Goal: Entertainment & Leisure: Consume media (video, audio)

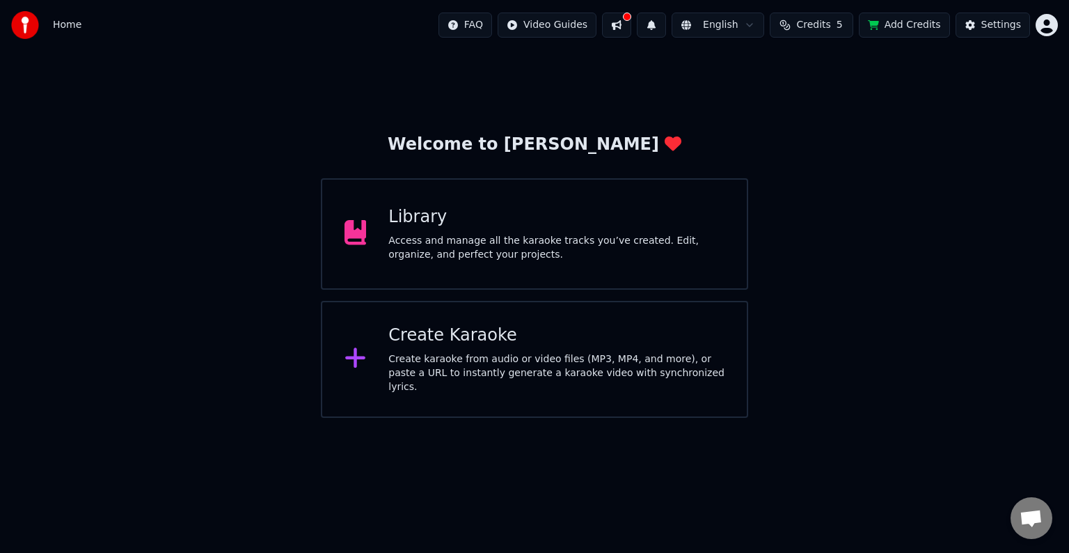
drag, startPoint x: 755, startPoint y: 215, endPoint x: 729, endPoint y: 221, distance: 26.5
click at [754, 215] on div "Welcome to Youka Library Access and manage all the karaoke tracks you’ve create…" at bounding box center [534, 233] width 1069 height 367
click at [727, 222] on div "Library Access and manage all the karaoke tracks you’ve created. Edit, organize…" at bounding box center [534, 233] width 427 height 111
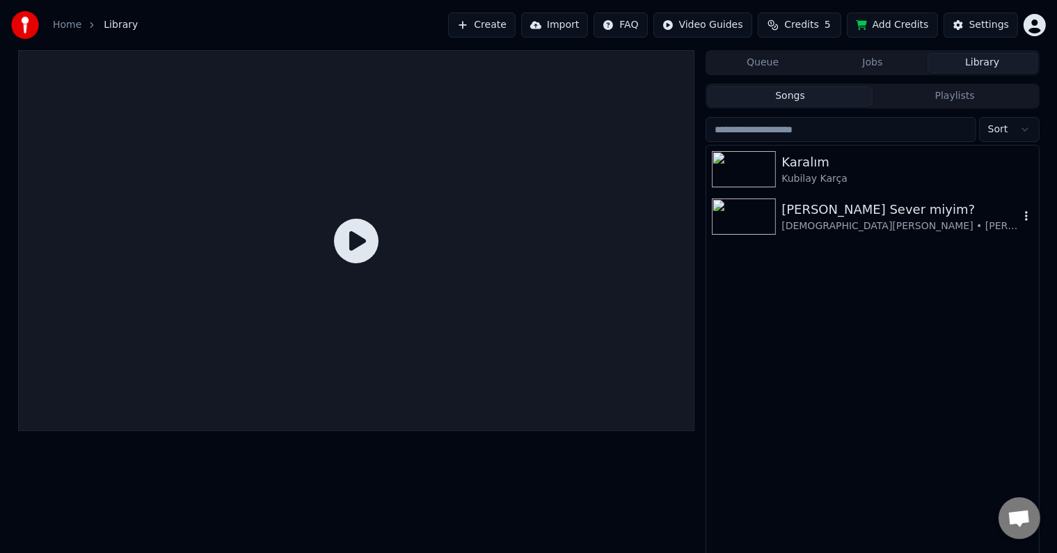
click at [821, 215] on div "[PERSON_NAME] Sever miyim?" at bounding box center [900, 209] width 237 height 19
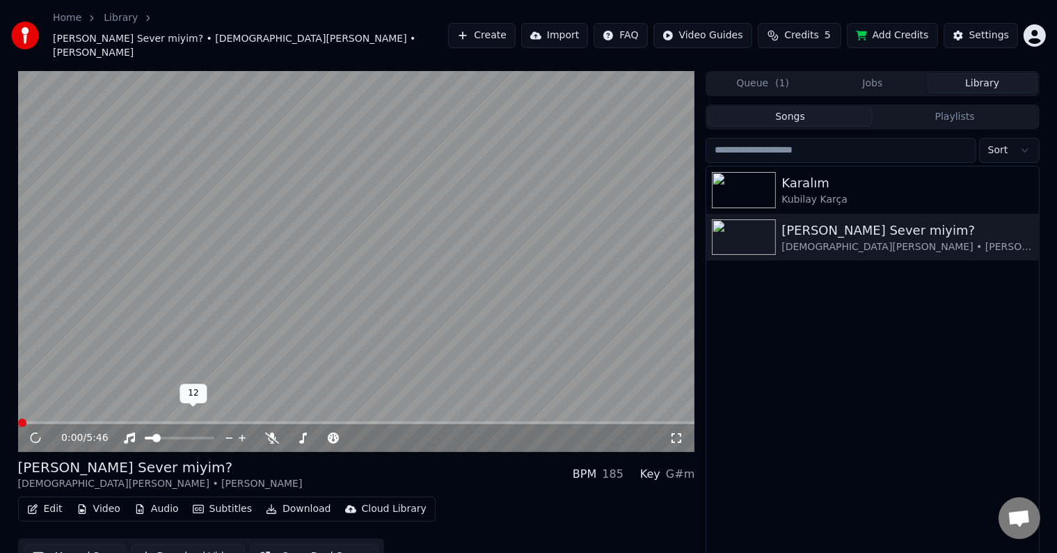
click at [145, 436] on span at bounding box center [149, 437] width 8 height 3
click at [143, 431] on div at bounding box center [192, 438] width 112 height 14
click at [293, 273] on video at bounding box center [356, 261] width 677 height 381
click at [338, 434] on span at bounding box center [333, 438] width 8 height 8
click at [372, 434] on span at bounding box center [368, 438] width 8 height 8
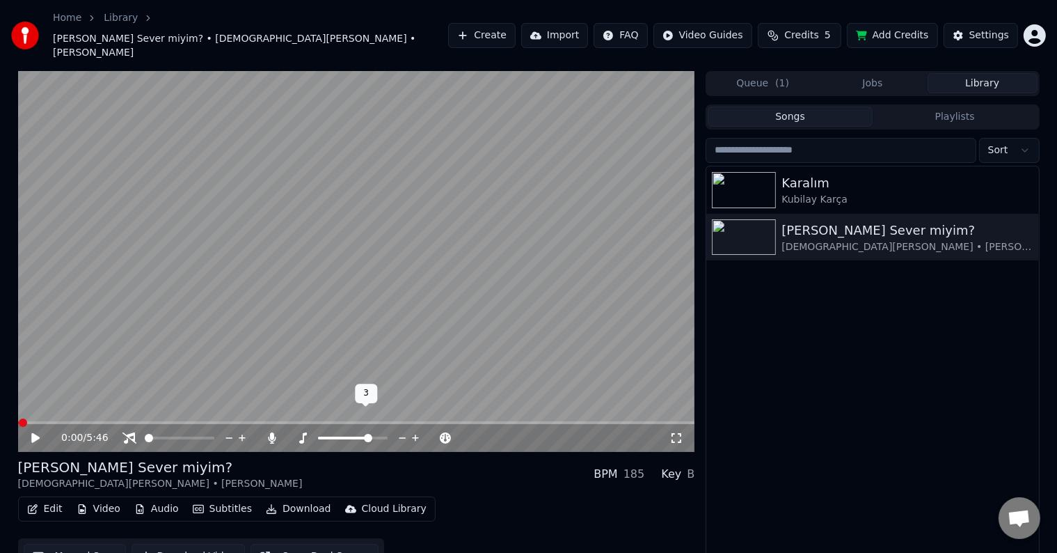
click at [373, 431] on div at bounding box center [366, 438] width 112 height 14
drag, startPoint x: 683, startPoint y: 418, endPoint x: 692, endPoint y: 432, distance: 17.6
click at [680, 432] on icon at bounding box center [676, 437] width 14 height 11
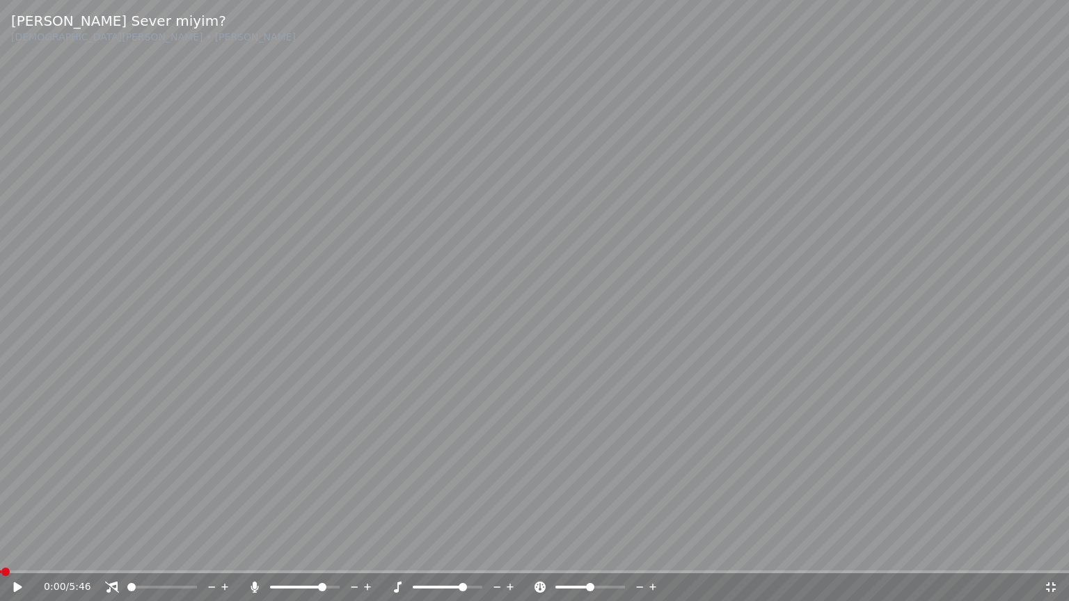
click at [483, 347] on video at bounding box center [534, 300] width 1069 height 601
click at [306, 552] on span at bounding box center [305, 587] width 8 height 8
click at [517, 552] on div "0:47 / 5:46" at bounding box center [544, 587] width 1000 height 14
click at [514, 552] on icon at bounding box center [510, 587] width 13 height 14
click at [376, 552] on div "0:52 / 5:46" at bounding box center [544, 587] width 1000 height 14
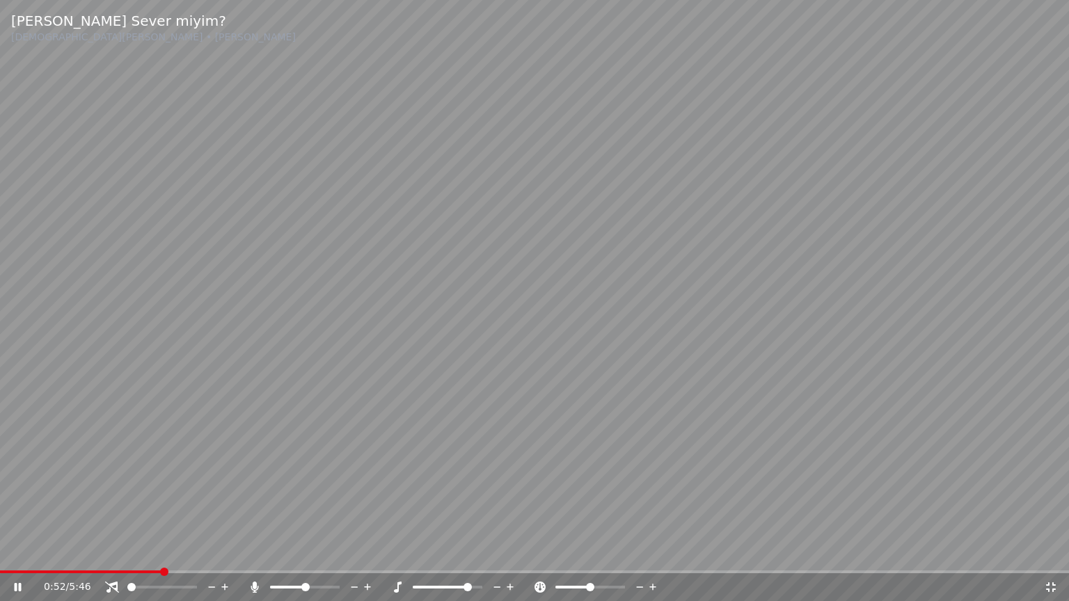
click at [373, 552] on icon at bounding box center [367, 587] width 13 height 14
click at [370, 552] on icon at bounding box center [367, 587] width 13 height 14
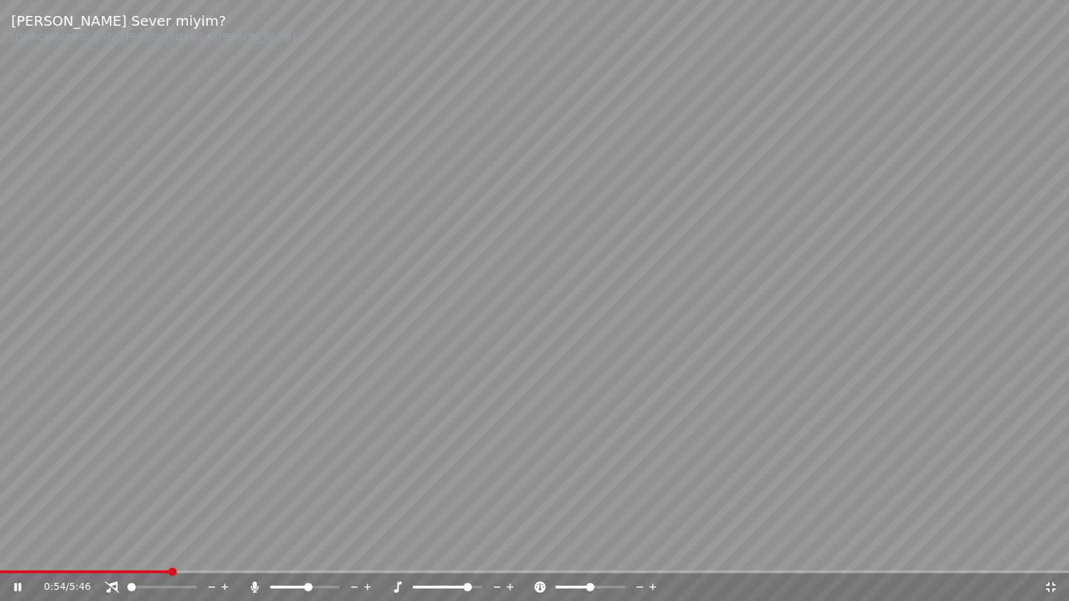
click at [370, 552] on icon at bounding box center [367, 587] width 13 height 14
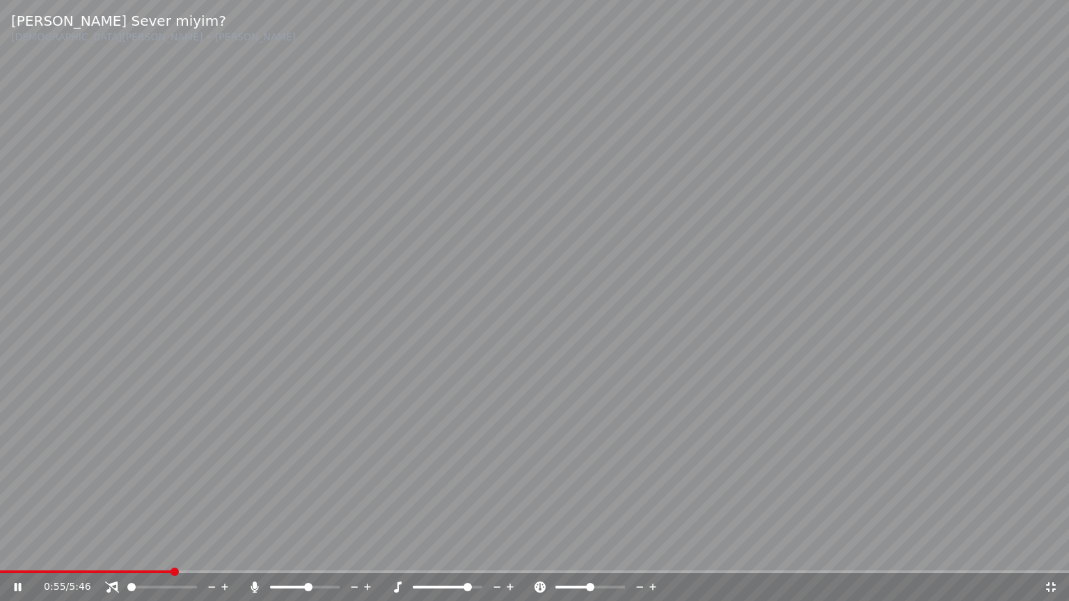
click at [370, 552] on icon at bounding box center [367, 587] width 13 height 14
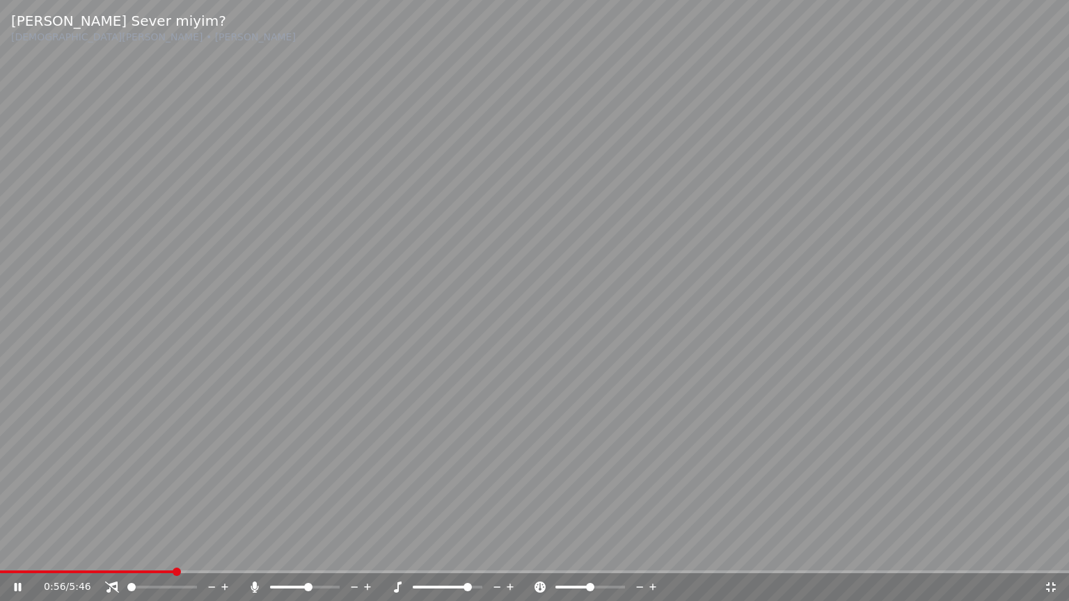
click at [370, 552] on icon at bounding box center [367, 587] width 13 height 14
click at [368, 552] on icon at bounding box center [367, 587] width 13 height 14
click at [315, 552] on span at bounding box center [314, 587] width 8 height 8
click at [317, 552] on span at bounding box center [305, 587] width 70 height 3
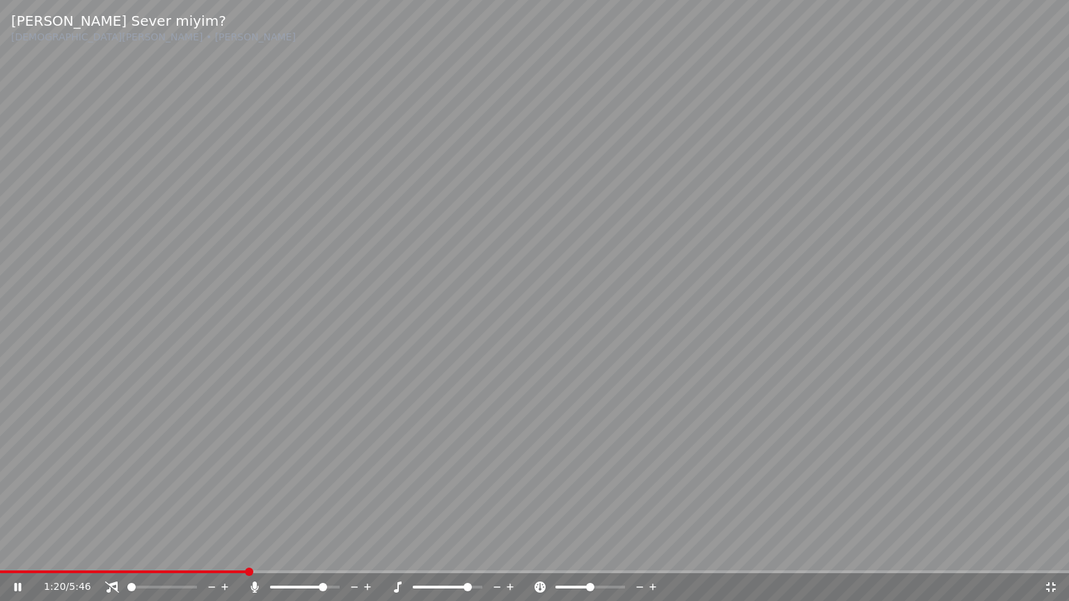
click at [327, 552] on span at bounding box center [323, 587] width 8 height 8
click at [463, 552] on span at bounding box center [467, 587] width 8 height 8
drag, startPoint x: 434, startPoint y: 589, endPoint x: 426, endPoint y: 589, distance: 8.4
click at [426, 552] on div at bounding box center [460, 587] width 112 height 14
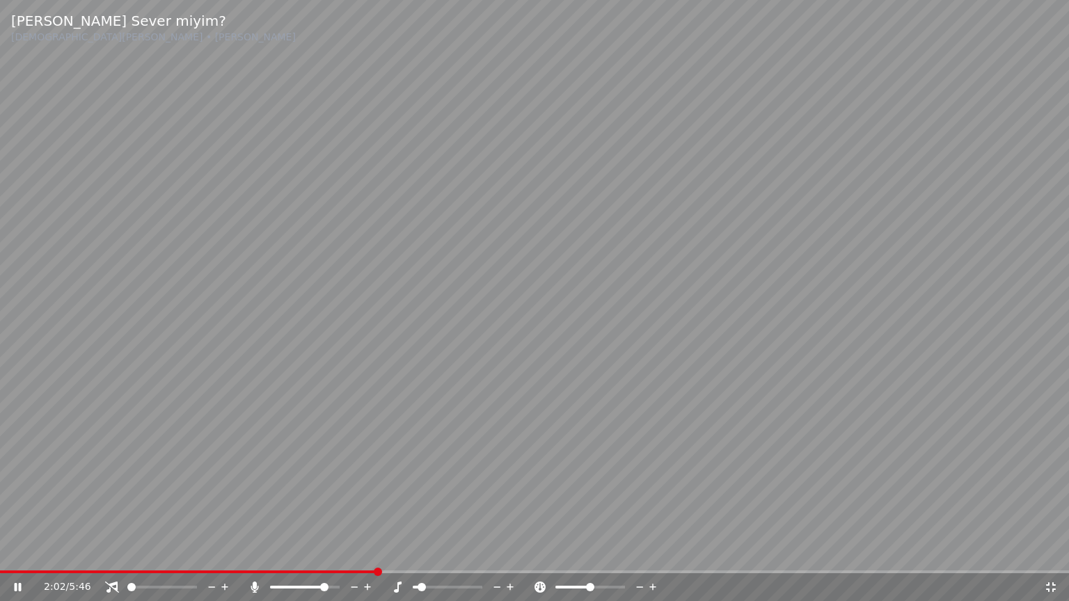
click at [420, 552] on span at bounding box center [448, 587] width 70 height 3
click at [418, 552] on span at bounding box center [422, 587] width 8 height 8
click at [472, 482] on video at bounding box center [534, 300] width 1069 height 601
click at [795, 385] on video at bounding box center [534, 300] width 1069 height 601
click at [547, 365] on video at bounding box center [534, 300] width 1069 height 601
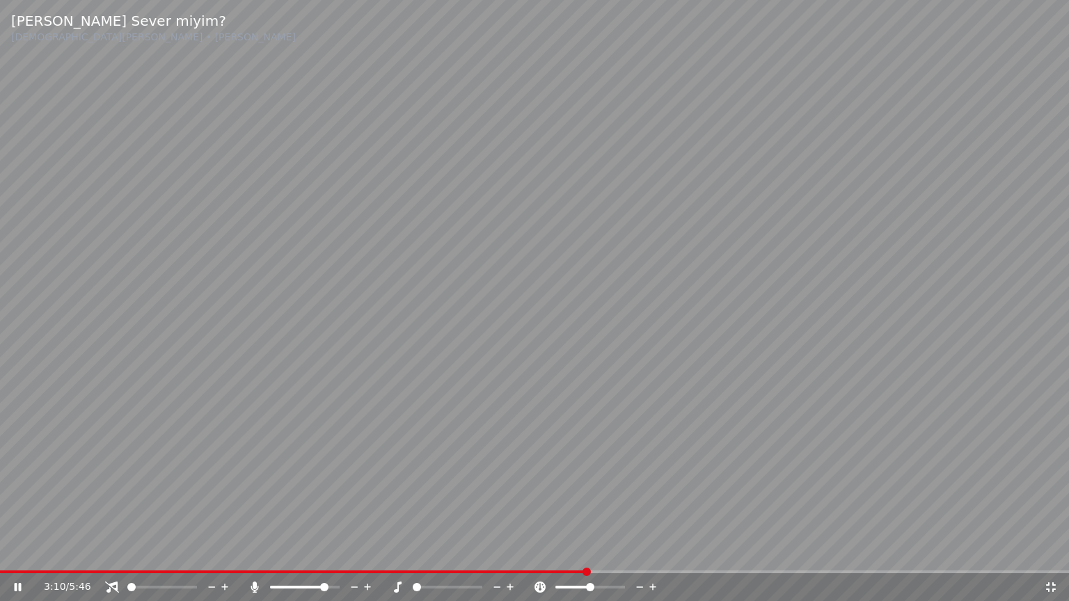
click at [372, 552] on div at bounding box center [318, 587] width 112 height 14
click at [278, 552] on span at bounding box center [274, 587] width 8 height 8
click at [650, 413] on video at bounding box center [534, 300] width 1069 height 601
click at [796, 476] on video at bounding box center [534, 300] width 1069 height 601
click at [827, 407] on video at bounding box center [534, 300] width 1069 height 601
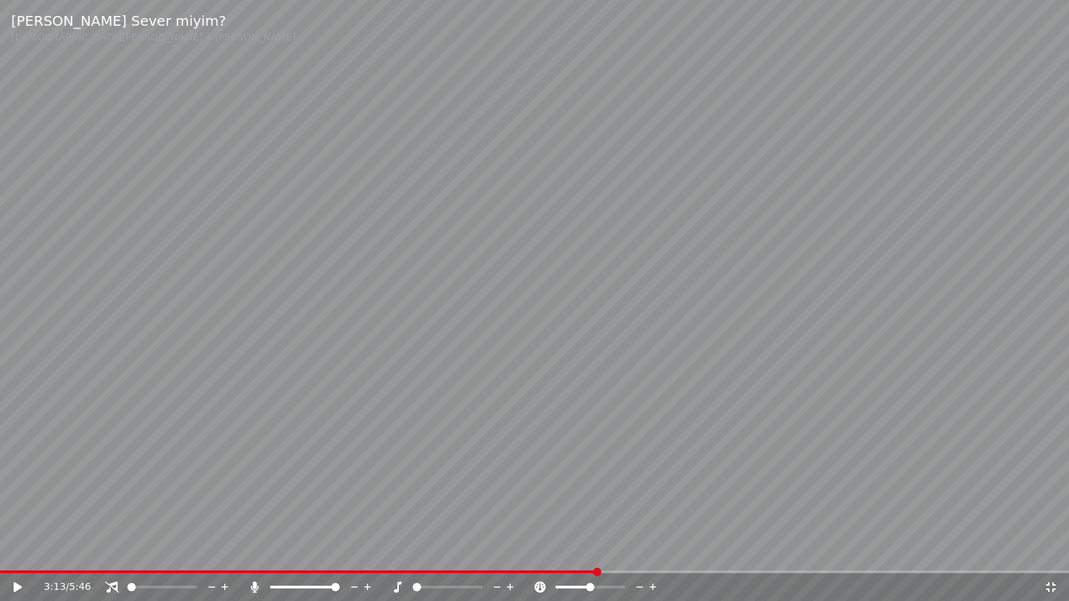
click at [505, 552] on icon at bounding box center [510, 587] width 13 height 14
click at [514, 489] on video at bounding box center [534, 300] width 1069 height 601
click at [1063, 552] on div "3:11 / 5:46" at bounding box center [534, 587] width 1069 height 28
click at [1057, 552] on icon at bounding box center [1051, 587] width 14 height 11
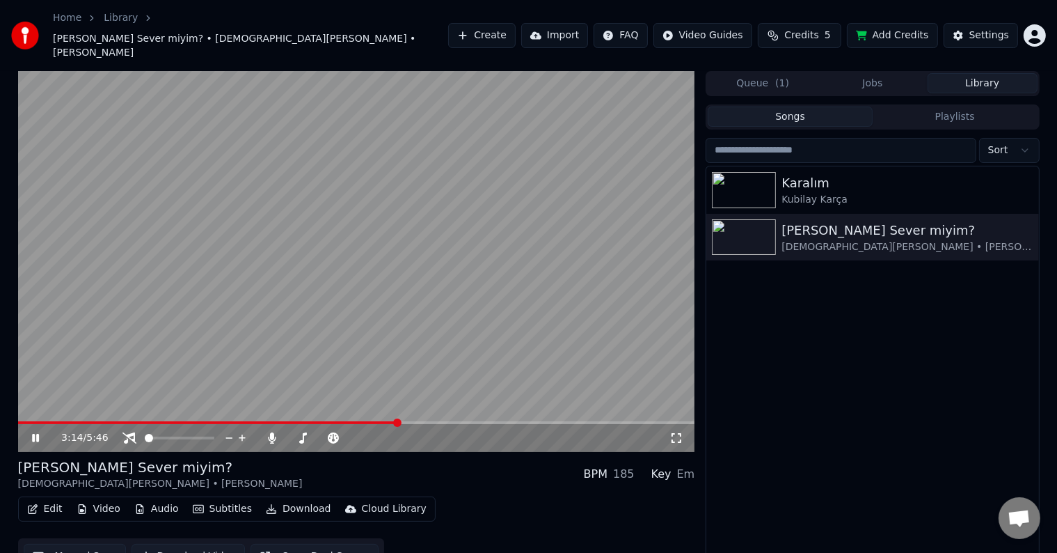
drag, startPoint x: 676, startPoint y: 415, endPoint x: 676, endPoint y: 431, distance: 16.0
click at [676, 432] on icon at bounding box center [676, 437] width 14 height 11
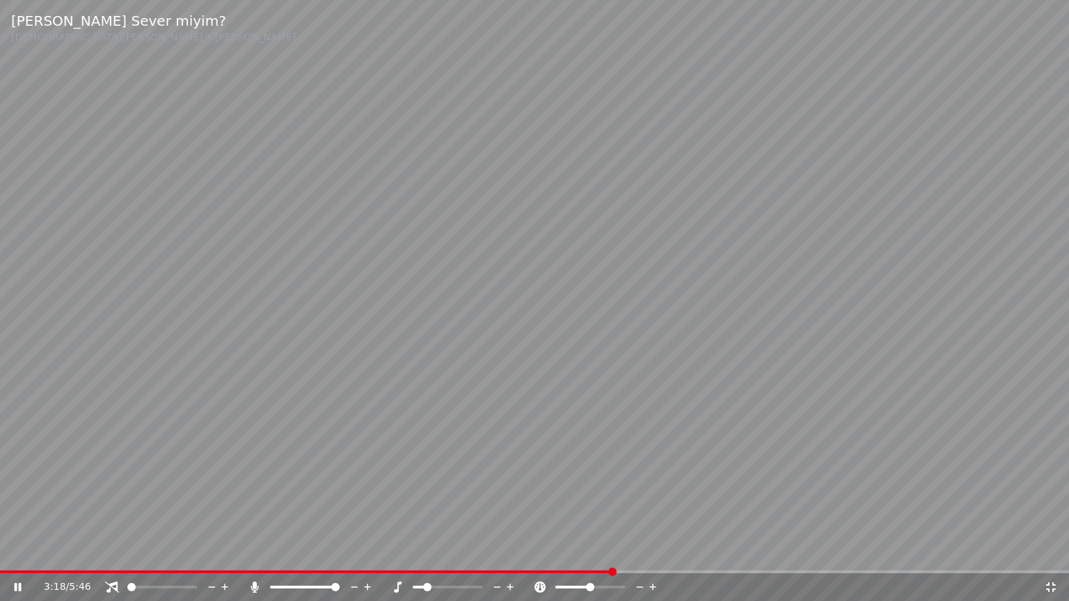
click at [431, 552] on span at bounding box center [427, 587] width 8 height 8
click at [682, 511] on video at bounding box center [534, 300] width 1069 height 601
click at [763, 451] on video at bounding box center [534, 300] width 1069 height 601
click at [497, 552] on icon at bounding box center [497, 587] width 13 height 14
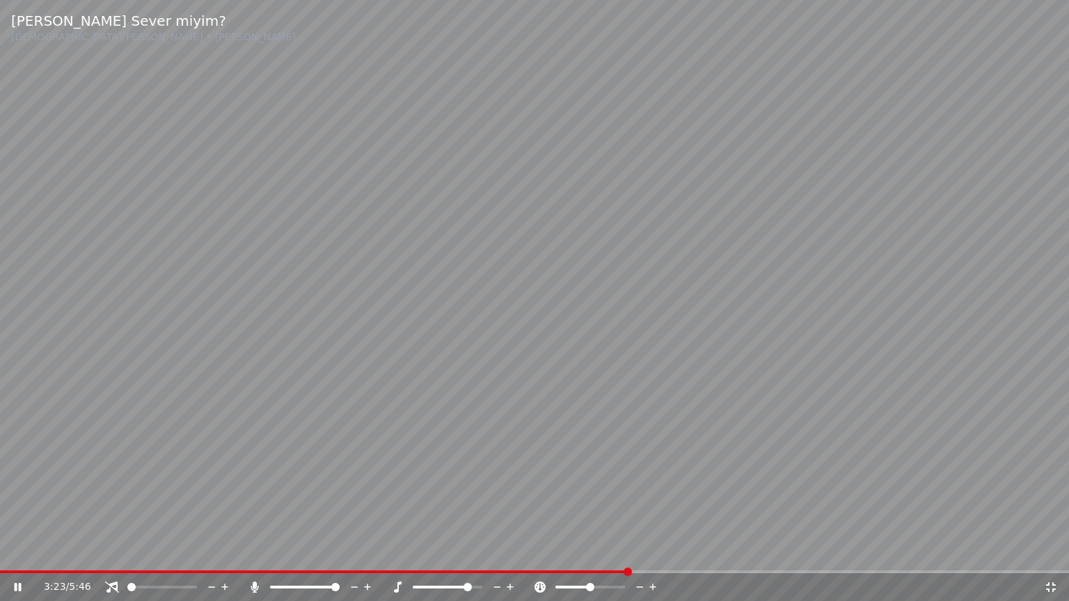
click at [713, 458] on video at bounding box center [534, 300] width 1069 height 601
click at [906, 359] on video at bounding box center [534, 300] width 1069 height 601
click at [310, 552] on span at bounding box center [290, 587] width 40 height 3
click at [306, 552] on span at bounding box center [306, 587] width 8 height 8
click at [930, 431] on video at bounding box center [534, 300] width 1069 height 601
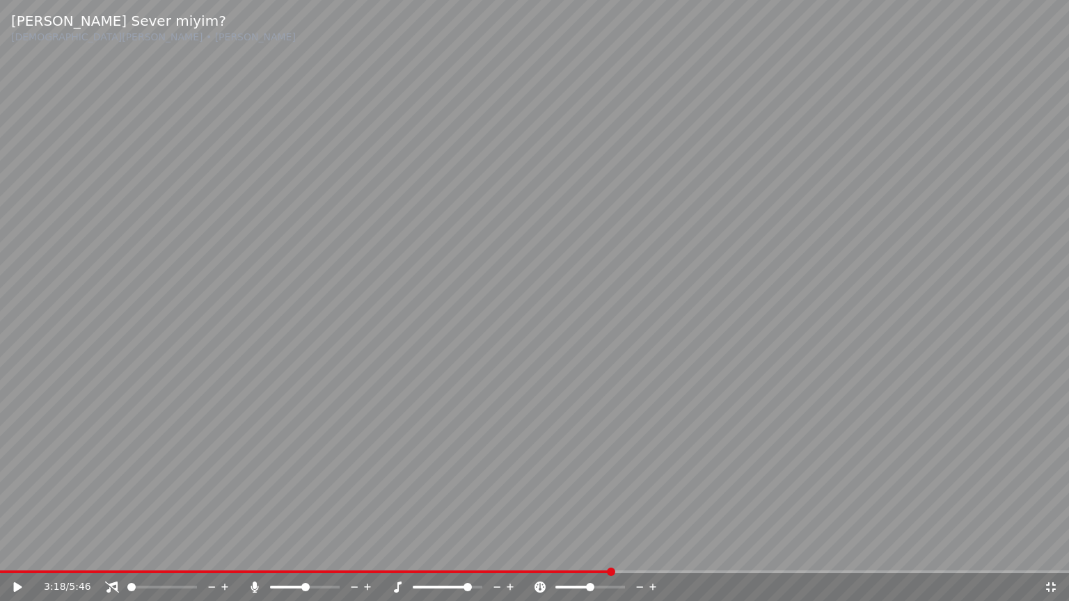
click at [1001, 403] on video at bounding box center [534, 300] width 1069 height 601
click at [365, 552] on icon at bounding box center [367, 587] width 13 height 14
click at [499, 552] on icon at bounding box center [496, 587] width 7 height 1
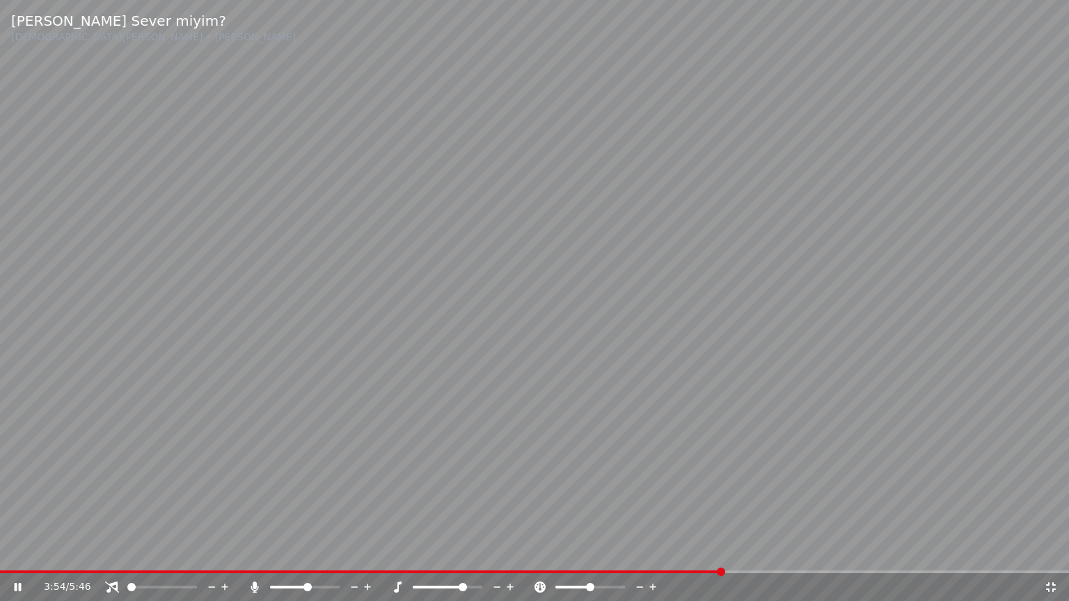
click at [705, 445] on video at bounding box center [534, 300] width 1069 height 601
click at [891, 348] on video at bounding box center [534, 300] width 1069 height 601
click at [365, 552] on icon at bounding box center [367, 587] width 13 height 14
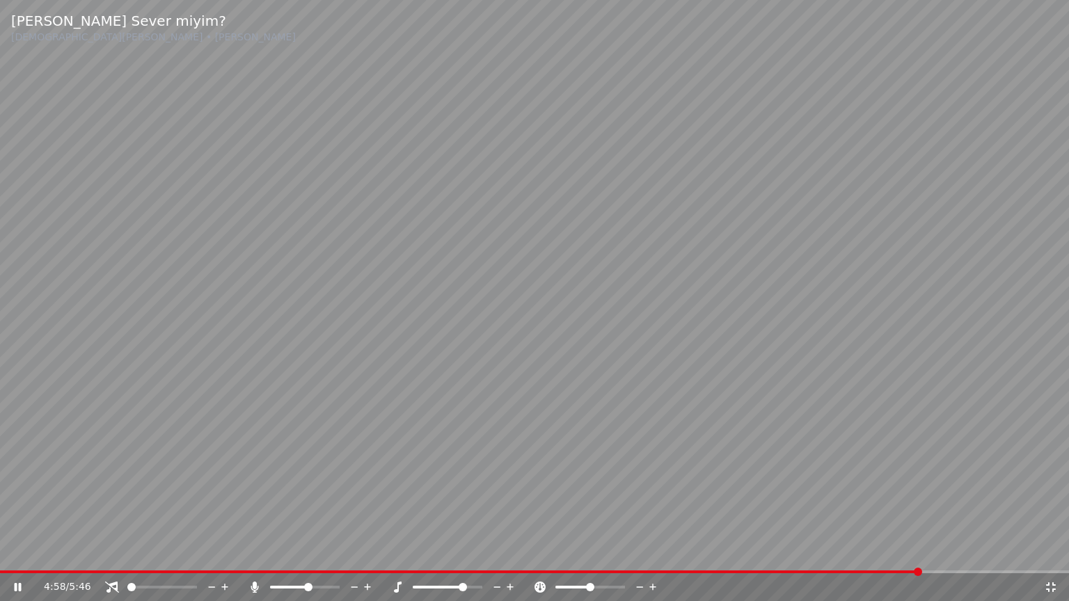
click at [365, 552] on icon at bounding box center [367, 587] width 13 height 14
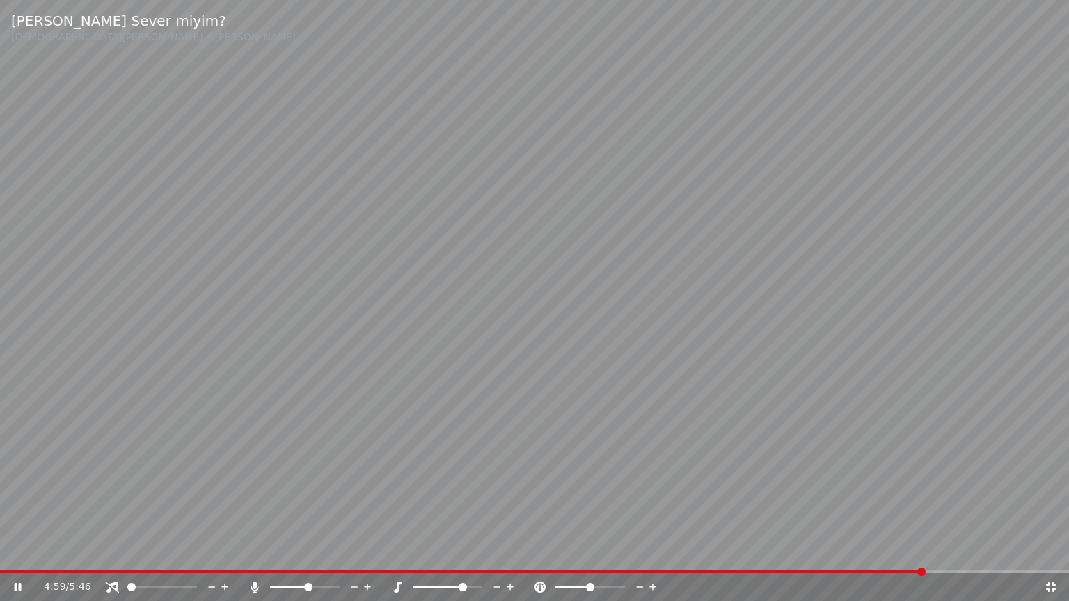
click at [365, 552] on icon at bounding box center [367, 587] width 13 height 14
drag, startPoint x: 365, startPoint y: 593, endPoint x: 364, endPoint y: 585, distance: 8.5
click at [365, 552] on icon at bounding box center [367, 587] width 13 height 14
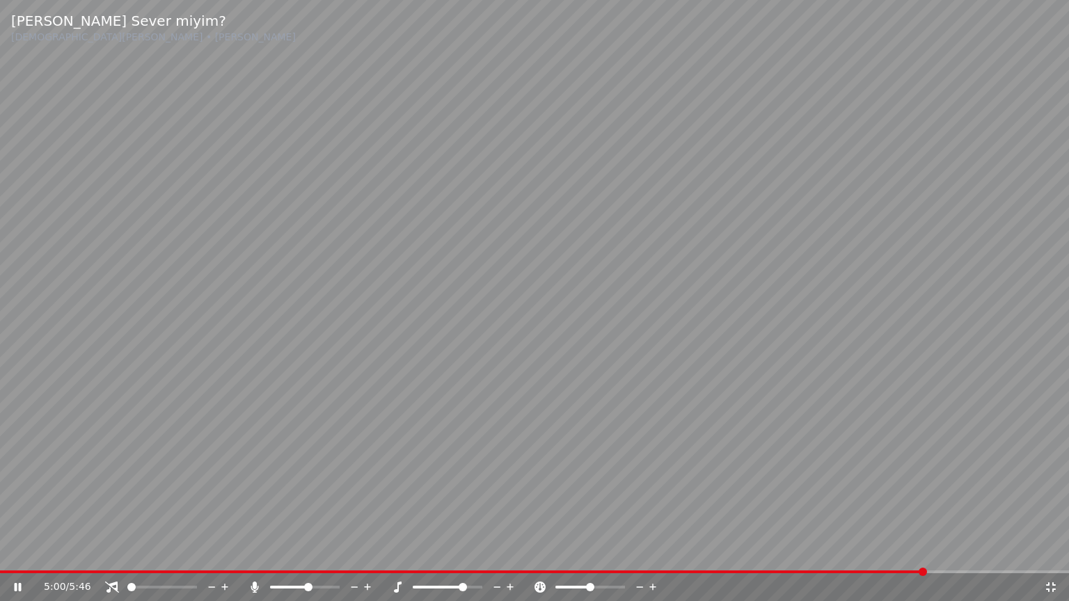
click at [364, 552] on icon at bounding box center [367, 587] width 13 height 14
click at [366, 552] on icon at bounding box center [367, 587] width 13 height 14
click at [367, 552] on icon at bounding box center [367, 587] width 13 height 14
click at [367, 552] on icon at bounding box center [367, 587] width 7 height 7
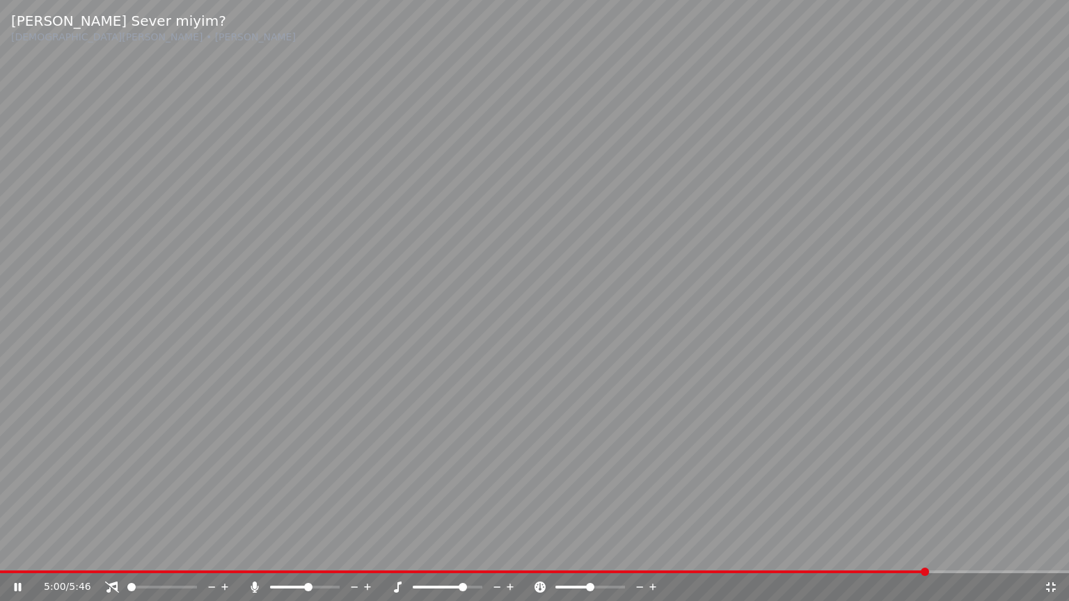
click at [367, 552] on icon at bounding box center [367, 587] width 7 height 7
click at [368, 552] on icon at bounding box center [367, 587] width 13 height 14
click at [750, 412] on video at bounding box center [534, 300] width 1069 height 601
drag, startPoint x: 881, startPoint y: 422, endPoint x: 867, endPoint y: 426, distance: 14.5
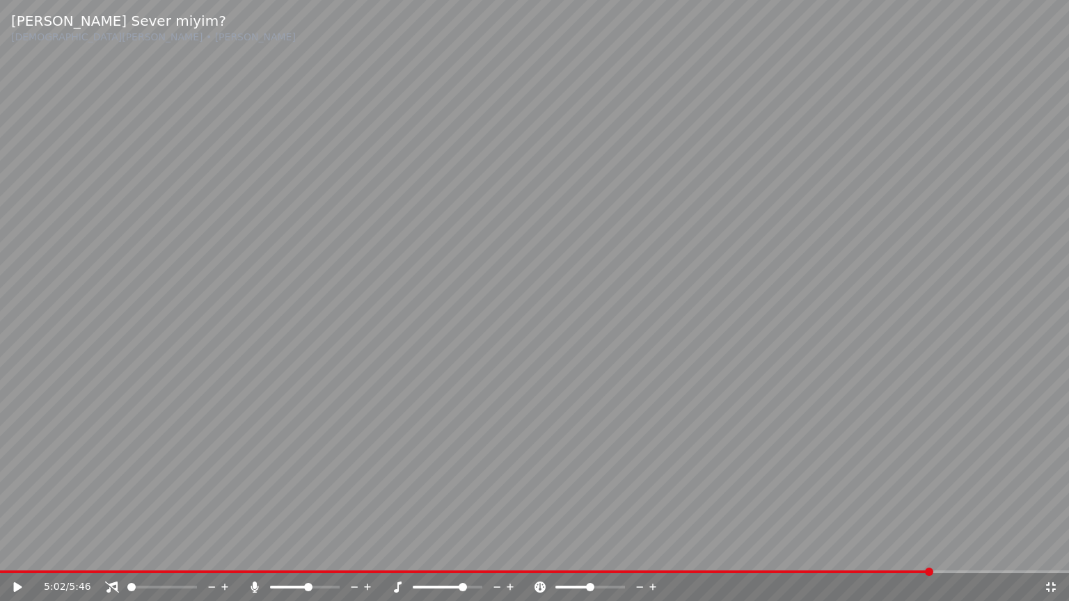
click at [882, 422] on video at bounding box center [534, 300] width 1069 height 601
click at [311, 552] on span at bounding box center [310, 587] width 8 height 8
click at [748, 456] on video at bounding box center [534, 300] width 1069 height 601
click at [987, 333] on video at bounding box center [534, 300] width 1069 height 601
click at [510, 552] on icon at bounding box center [510, 587] width 13 height 14
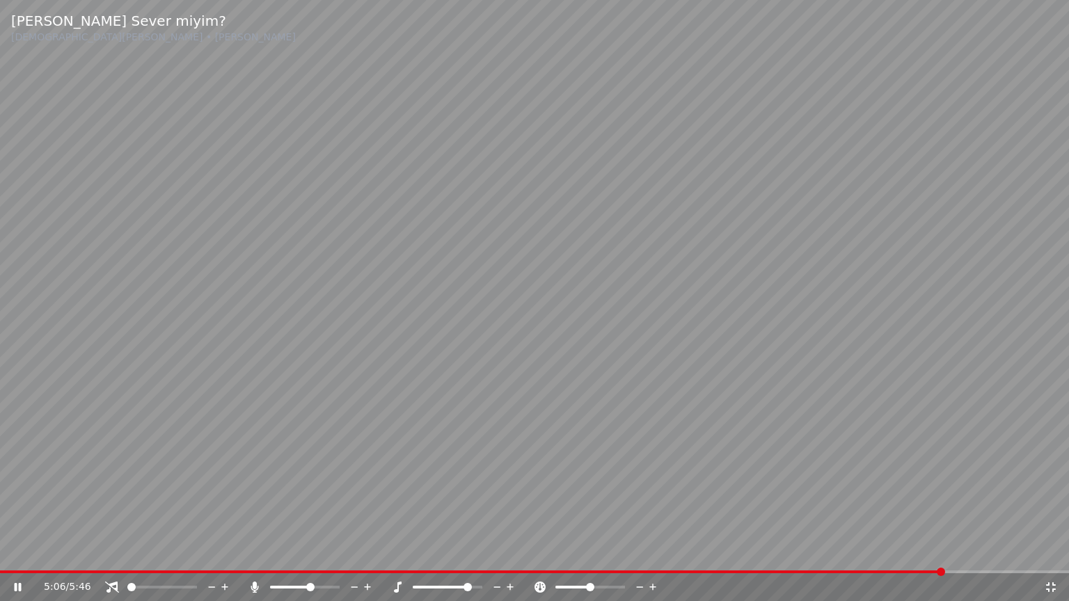
click at [1017, 454] on video at bounding box center [534, 300] width 1069 height 601
click at [987, 429] on video at bounding box center [534, 300] width 1069 height 601
click at [1050, 552] on div "5:44 / 5:46" at bounding box center [534, 587] width 1069 height 28
click at [1052, 552] on icon at bounding box center [1051, 587] width 14 height 11
